Goal: Book appointment/travel/reservation

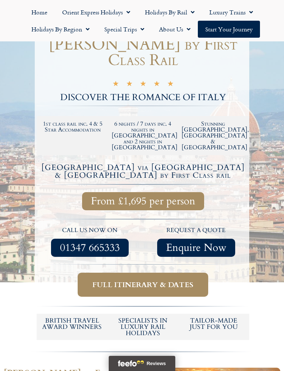
scroll to position [94, 0]
click at [162, 280] on span "Full itinerary & dates" at bounding box center [142, 284] width 101 height 9
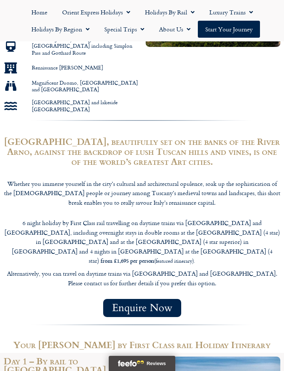
scroll to position [503, 0]
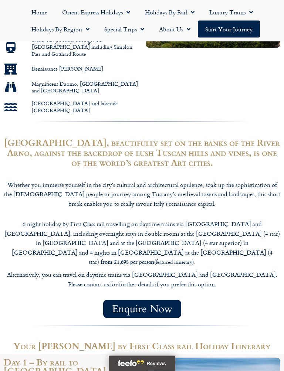
click at [147, 304] on span "Enquire Now" at bounding box center [142, 308] width 60 height 9
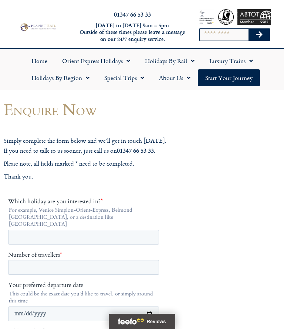
click at [123, 81] on link "Special Trips" at bounding box center [124, 77] width 55 height 17
click at [170, 57] on link "Holidays by Rail" at bounding box center [169, 60] width 64 height 17
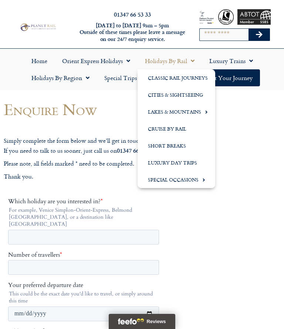
click at [184, 94] on link "Cities & Sightseeing" at bounding box center [176, 94] width 78 height 17
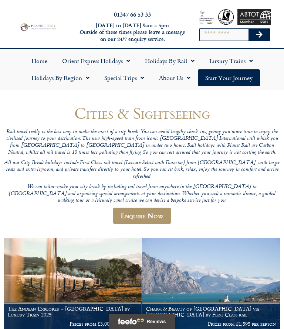
click at [240, 58] on link "Luxury Trains" at bounding box center [231, 60] width 58 height 17
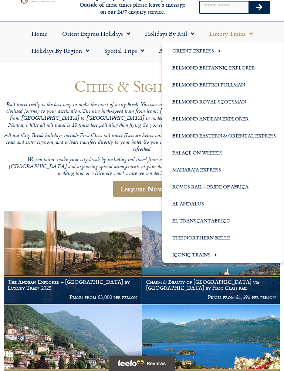
scroll to position [27, 0]
click at [80, 50] on link "Holidays by Region" at bounding box center [60, 50] width 73 height 17
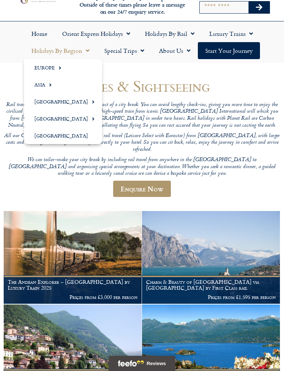
click at [56, 67] on span "Menu" at bounding box center [58, 68] width 7 height 12
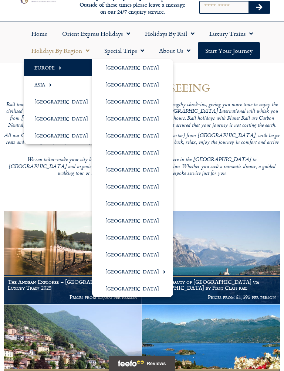
click at [115, 183] on link "[GEOGRAPHIC_DATA]" at bounding box center [132, 186] width 81 height 17
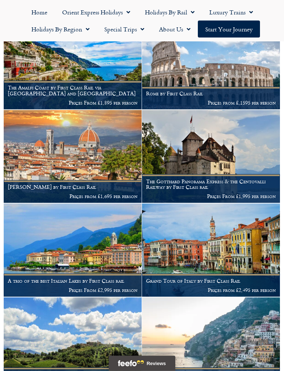
scroll to position [590, 0]
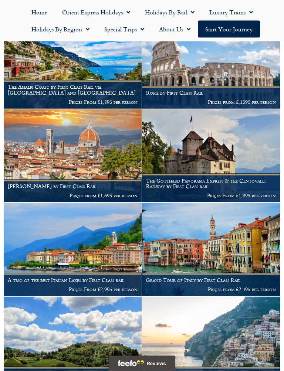
click at [64, 183] on h1 "[PERSON_NAME] by First Class Rail" at bounding box center [73, 186] width 130 height 6
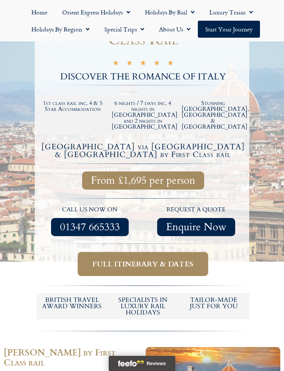
scroll to position [117, 0]
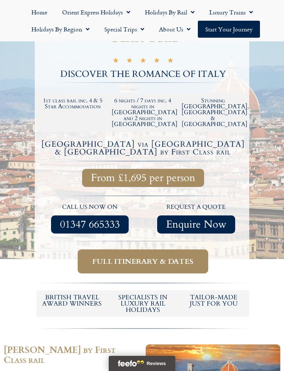
click at [143, 257] on span "Full itinerary & dates" at bounding box center [142, 261] width 101 height 9
